Goal: Information Seeking & Learning: Learn about a topic

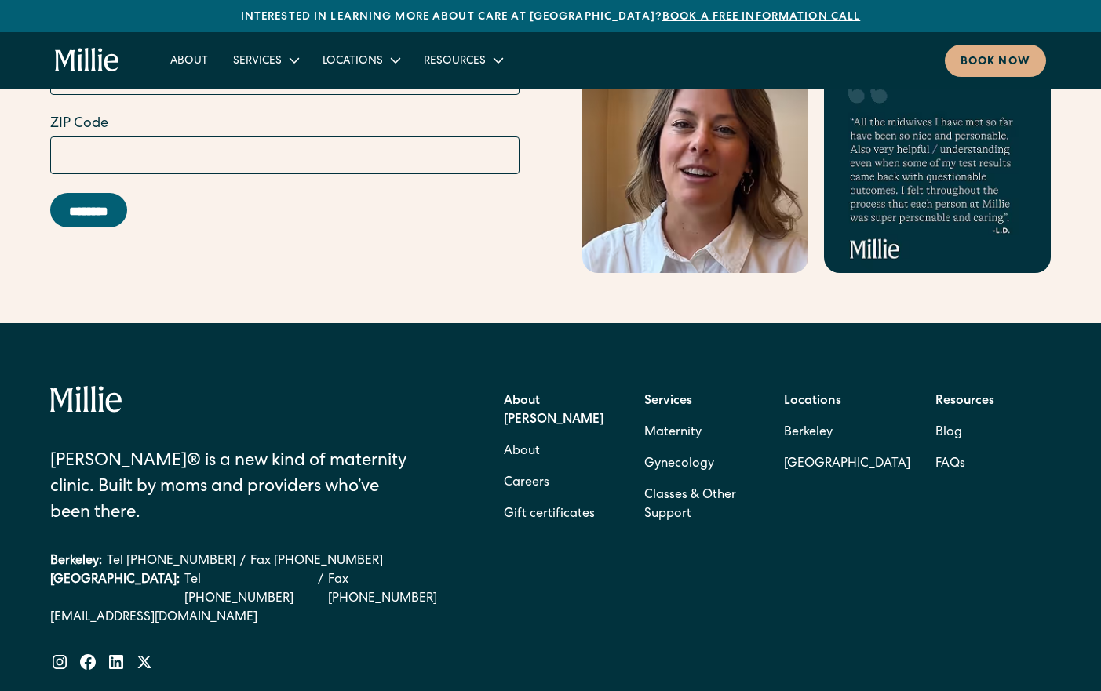
scroll to position [6351, 0]
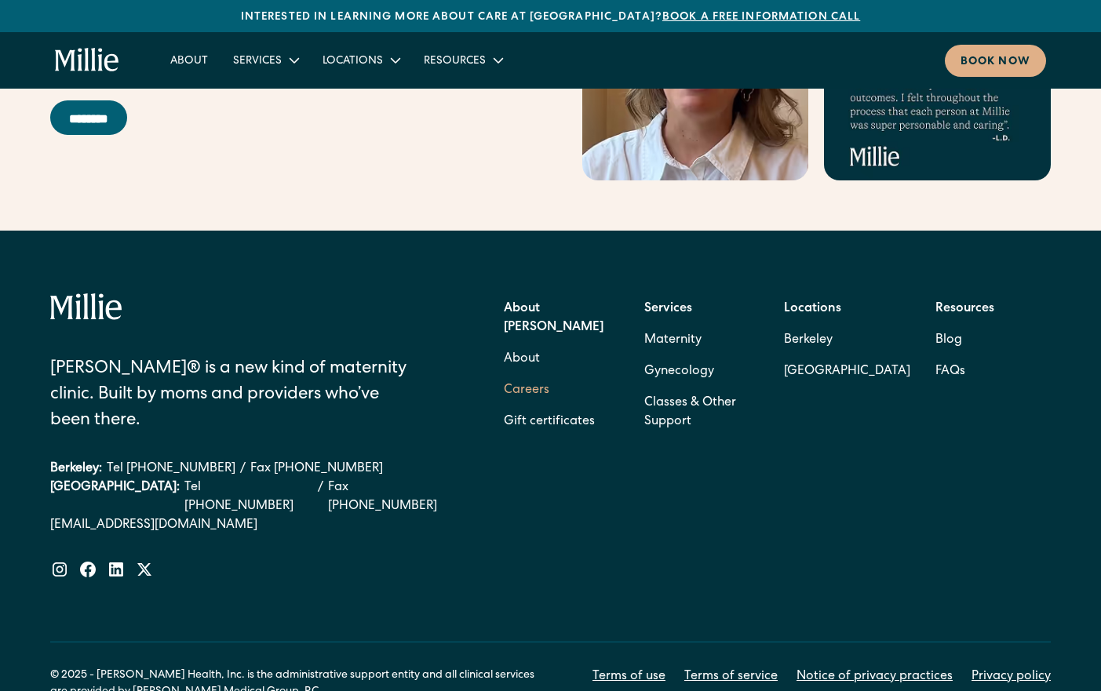
click at [528, 375] on link "Careers" at bounding box center [527, 390] width 46 height 31
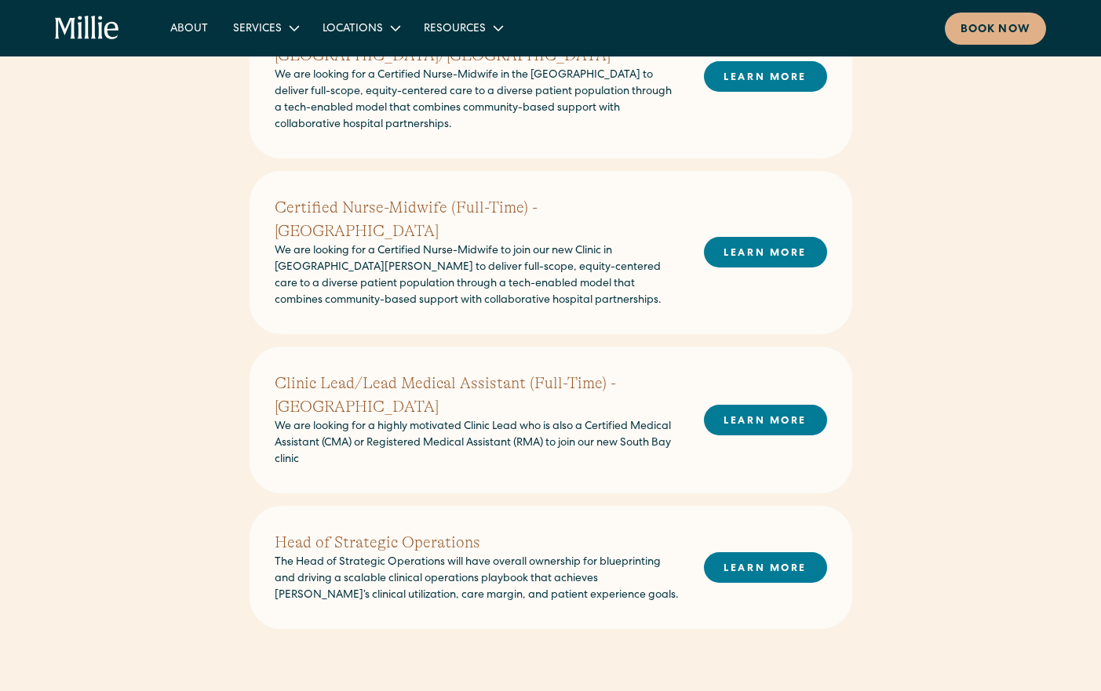
scroll to position [472, 0]
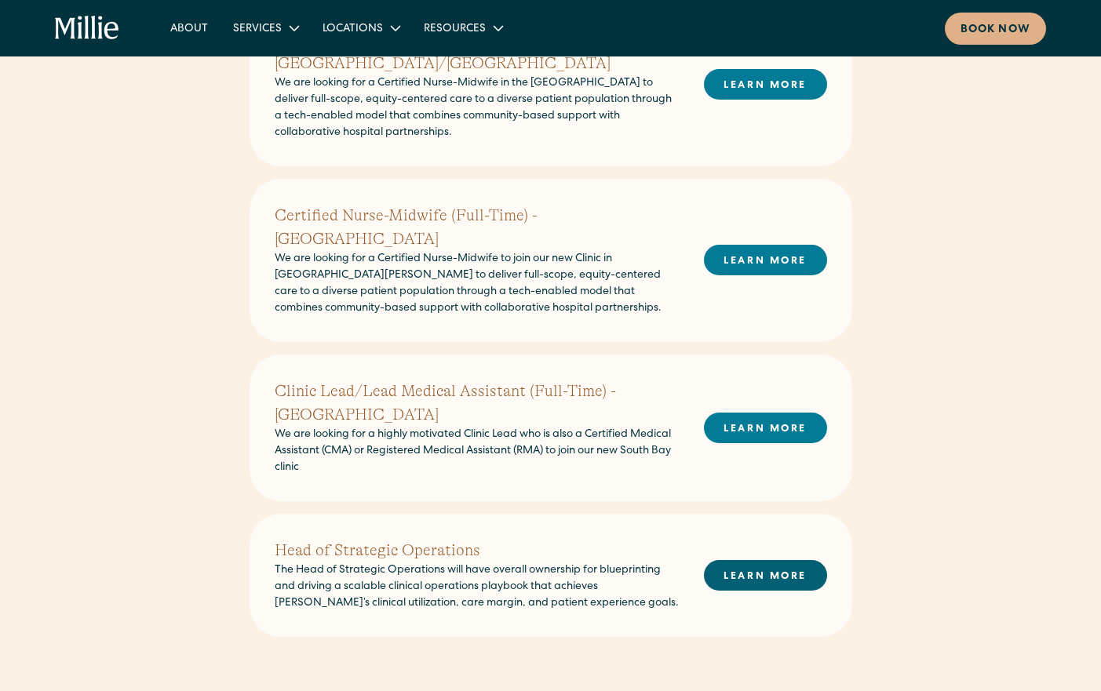
click at [746, 560] on link "LEARN MORE" at bounding box center [765, 575] width 123 height 31
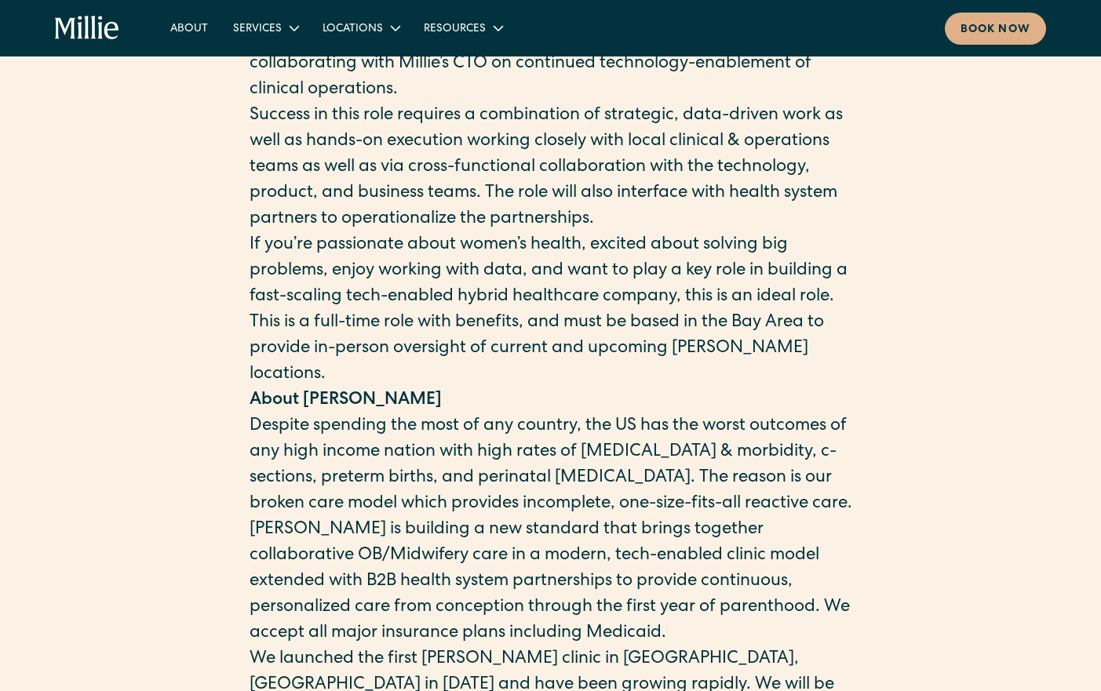
scroll to position [822, 0]
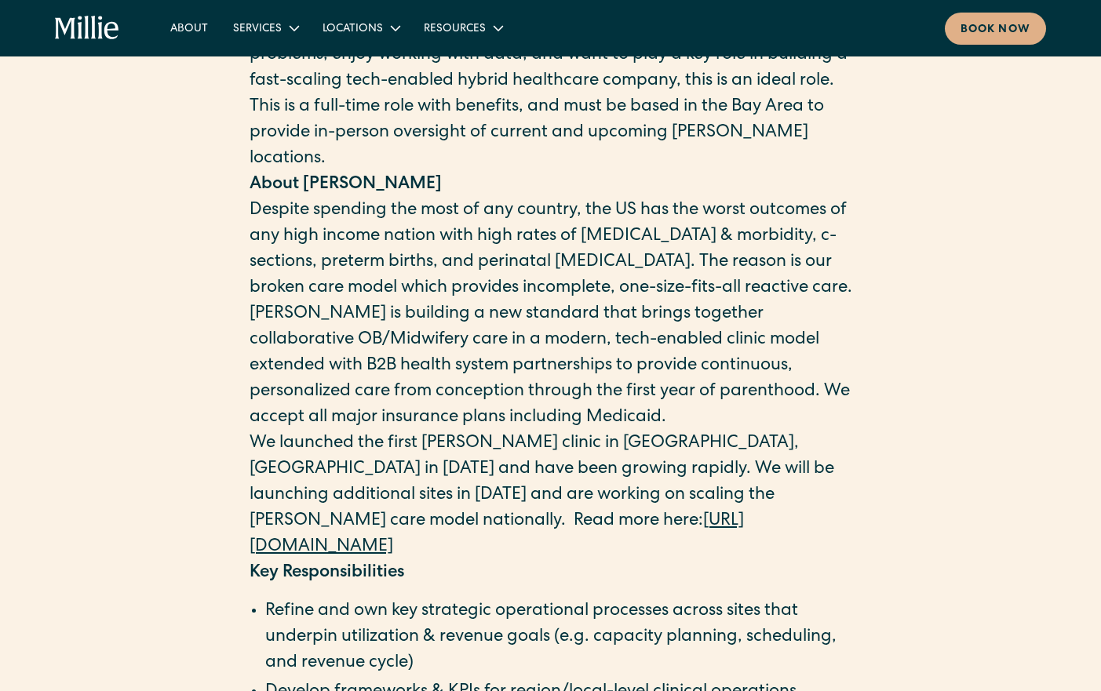
click at [606, 151] on p "This is a full-time role with benefits, and must be based in the Bay Area to pr…" at bounding box center [551, 134] width 603 height 78
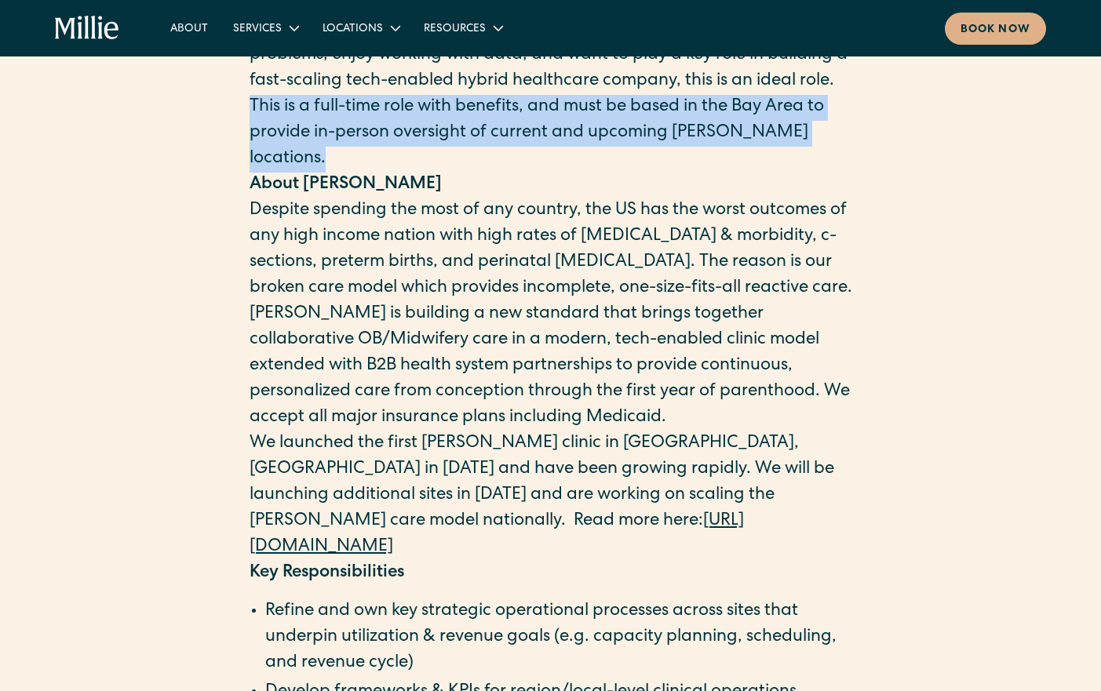
click at [606, 151] on p "This is a full-time role with benefits, and must be based in the Bay Area to pr…" at bounding box center [551, 134] width 603 height 78
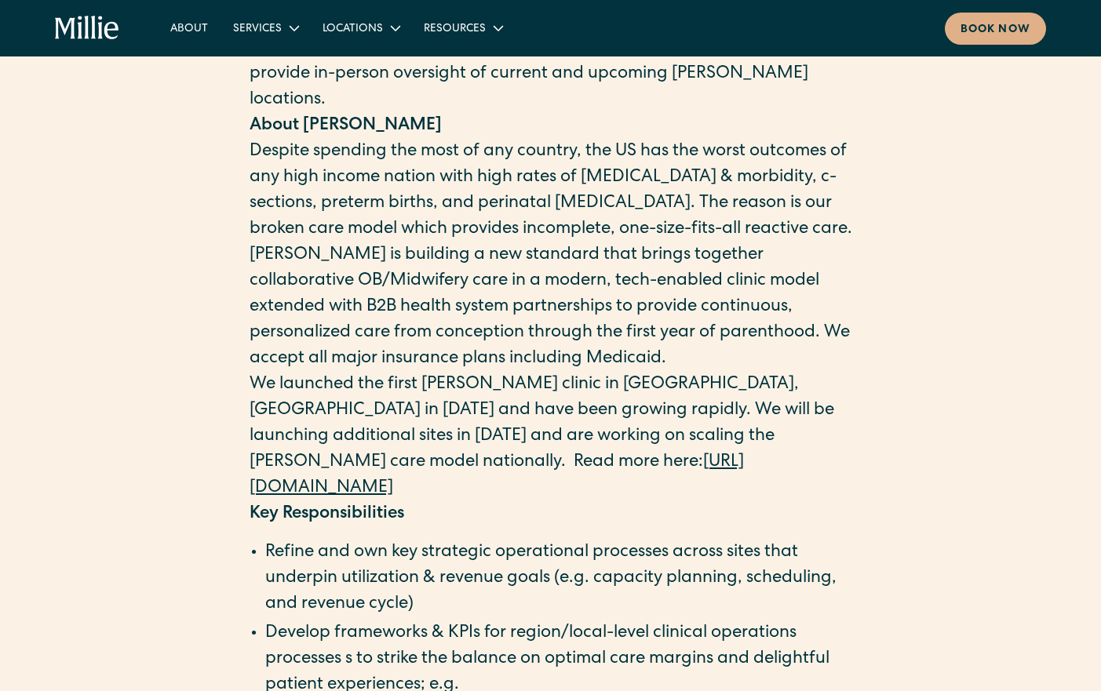
scroll to position [884, 0]
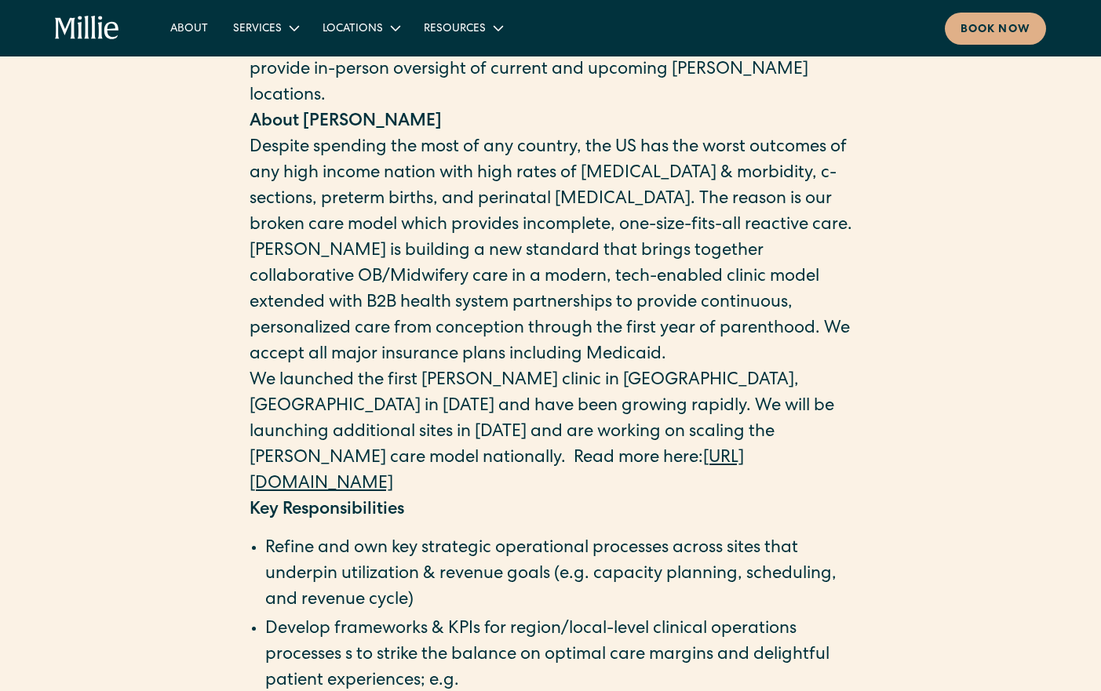
click at [567, 301] on p "[PERSON_NAME] is building a new standard that brings together collaborative OB/…" at bounding box center [551, 303] width 603 height 129
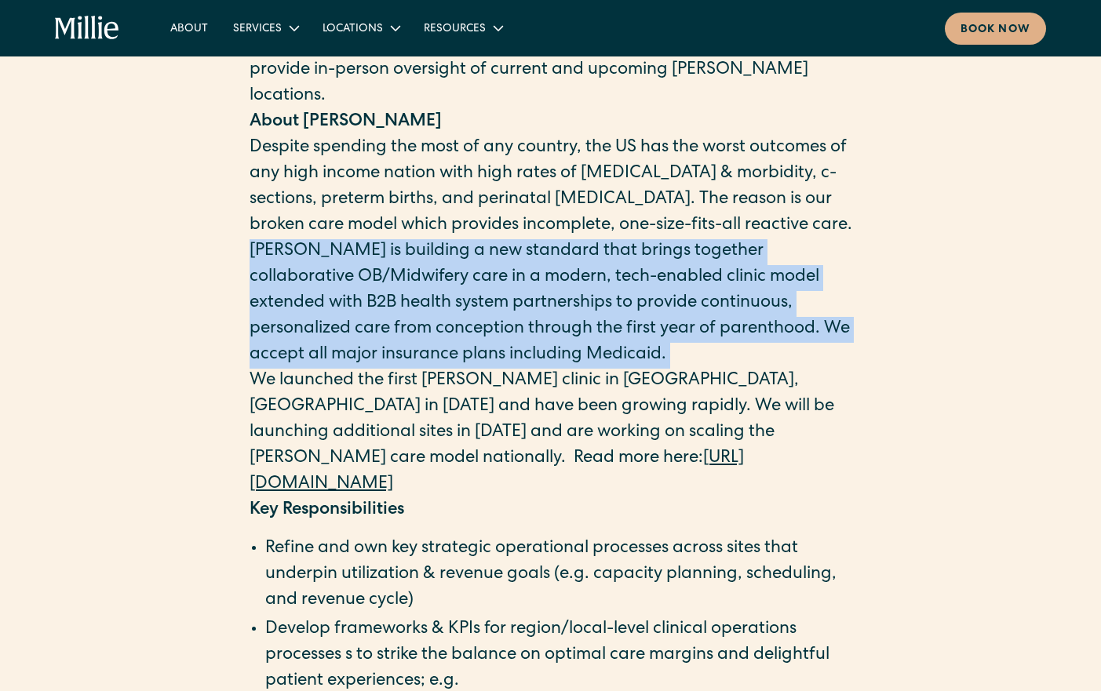
click at [567, 301] on p "[PERSON_NAME] is building a new standard that brings together collaborative OB/…" at bounding box center [551, 303] width 603 height 129
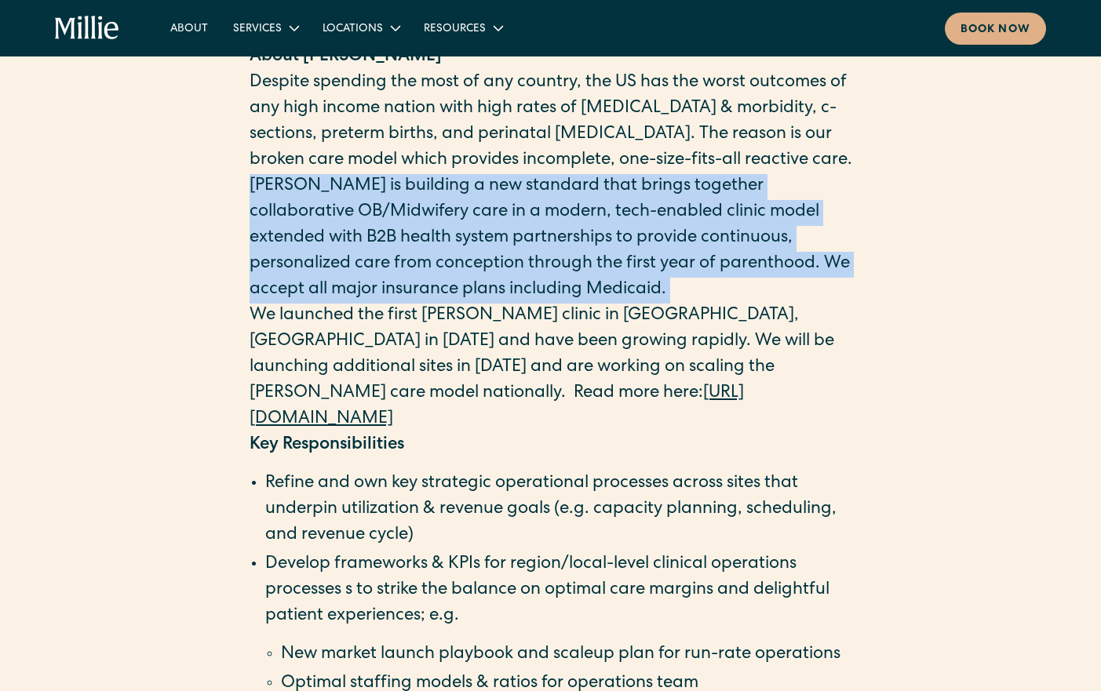
scroll to position [1076, 0]
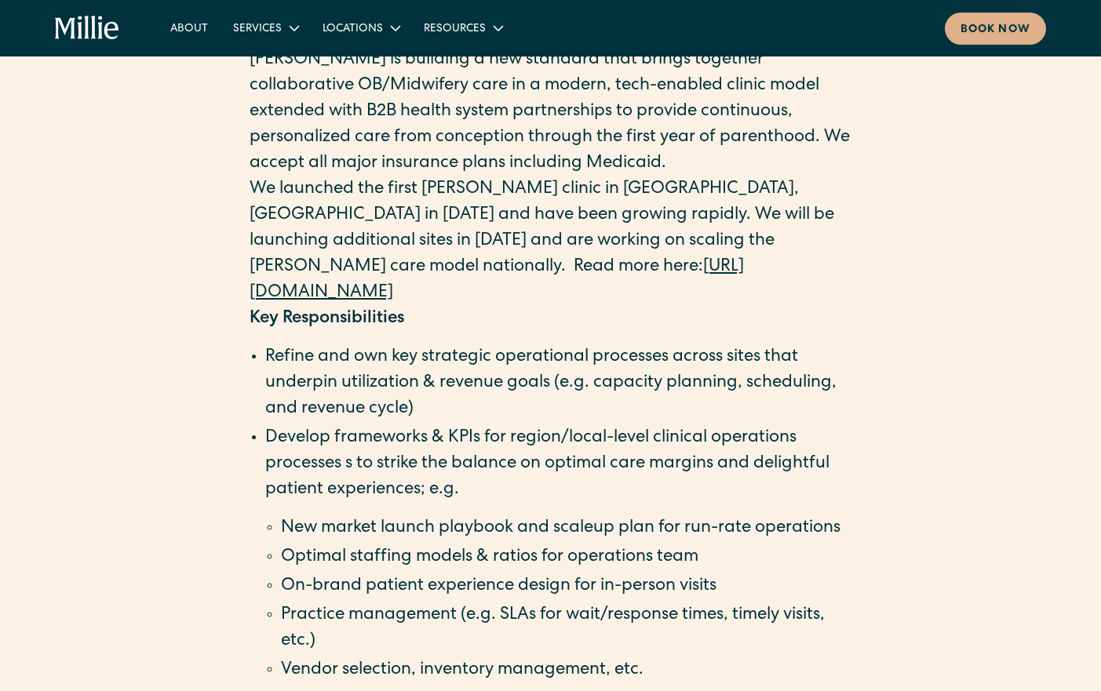
click at [567, 301] on p "We launched the first [PERSON_NAME] clinic in [GEOGRAPHIC_DATA], [GEOGRAPHIC_DA…" at bounding box center [551, 241] width 603 height 129
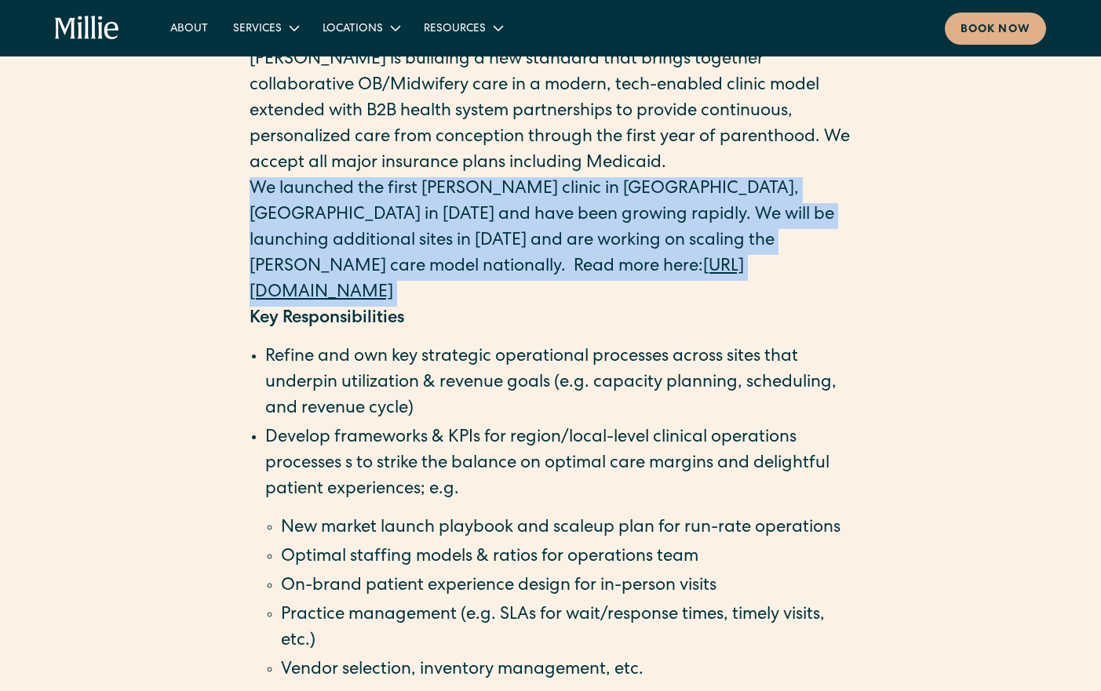
click at [567, 301] on p "We launched the first [PERSON_NAME] clinic in [GEOGRAPHIC_DATA], [GEOGRAPHIC_DA…" at bounding box center [551, 241] width 603 height 129
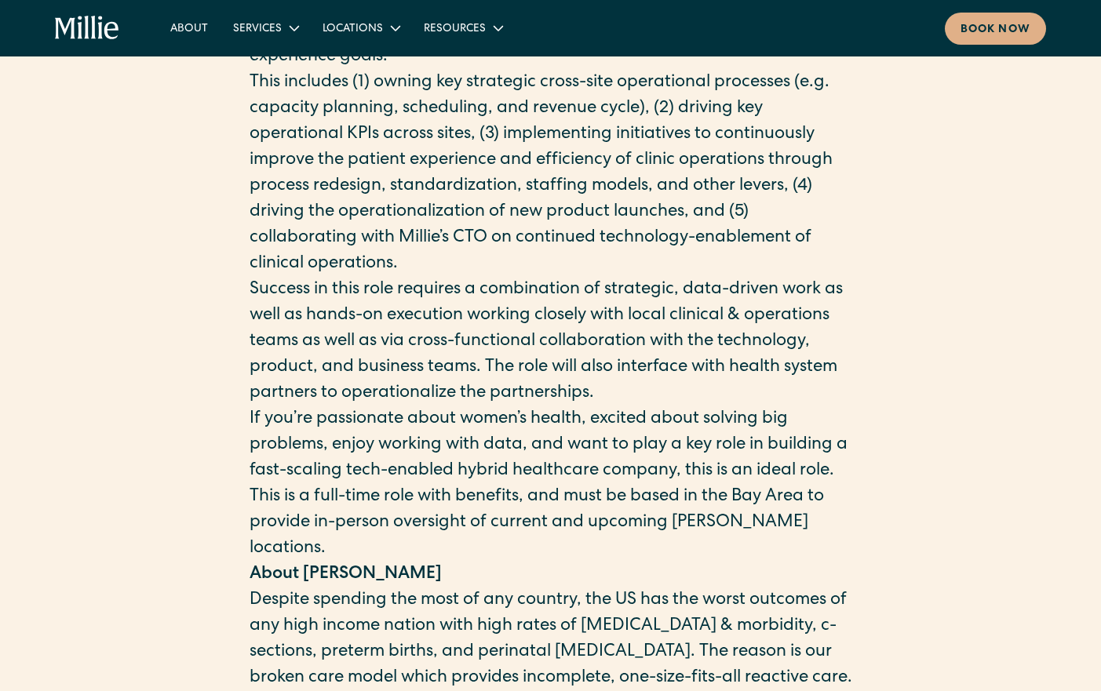
scroll to position [0, 0]
